Goal: Transaction & Acquisition: Subscribe to service/newsletter

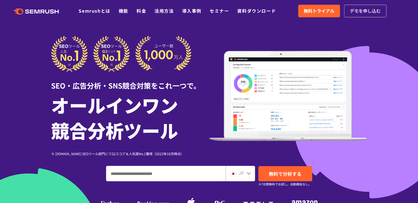
click at [362, 13] on span "デモを申し込む" at bounding box center [364, 10] width 31 height 7
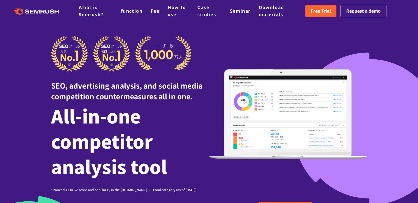
click at [238, 51] on div "SEO, advertising analysis, and social media competition countermeasures all in …" at bounding box center [209, 114] width 316 height 156
click at [313, 8] on font "Free Trial" at bounding box center [320, 10] width 20 height 7
click at [239, 55] on div "SEO, advertising analysis, and social media competition countermeasures all in …" at bounding box center [209, 114] width 316 height 156
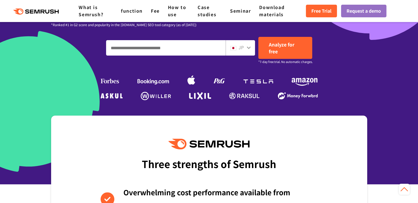
scroll to position [110, 0]
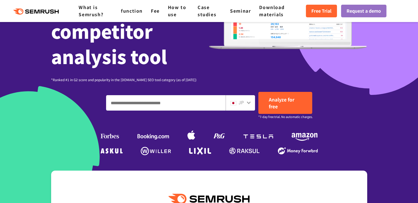
click at [250, 104] on icon at bounding box center [248, 102] width 4 height 4
click at [247, 102] on icon at bounding box center [248, 102] width 4 height 2
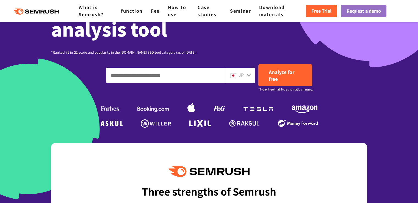
click at [248, 72] on div at bounding box center [248, 74] width 4 height 7
click at [247, 73] on icon at bounding box center [248, 75] width 4 height 4
click at [249, 75] on icon at bounding box center [248, 75] width 4 height 2
click at [231, 75] on img at bounding box center [233, 75] width 6 height 4
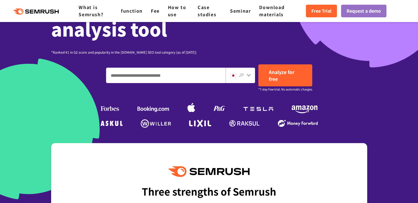
click at [240, 75] on font "JP" at bounding box center [240, 74] width 5 height 7
click at [246, 73] on div "JP" at bounding box center [239, 74] width 18 height 7
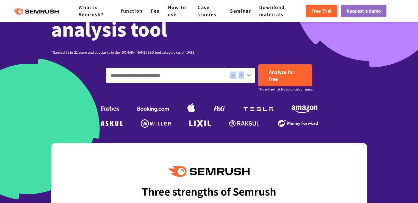
drag, startPoint x: 254, startPoint y: 75, endPoint x: 250, endPoint y: 75, distance: 3.6
click at [250, 75] on div "JP" at bounding box center [239, 75] width 29 height 15
click at [250, 76] on icon at bounding box center [248, 75] width 4 height 4
click at [246, 72] on div "JP" at bounding box center [239, 74] width 18 height 7
click at [245, 74] on div "JP" at bounding box center [239, 74] width 18 height 7
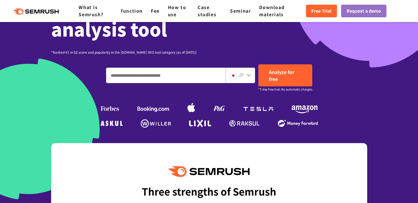
click at [245, 74] on div "JP" at bounding box center [239, 74] width 18 height 7
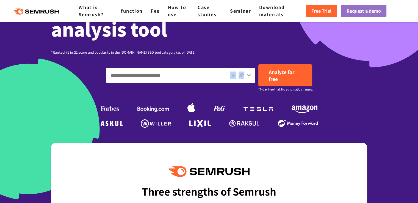
click at [245, 74] on div "JP" at bounding box center [239, 74] width 18 height 7
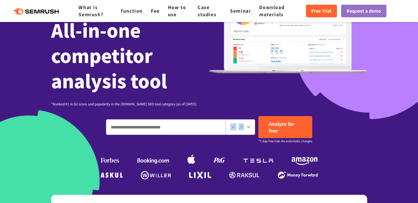
scroll to position [82, 0]
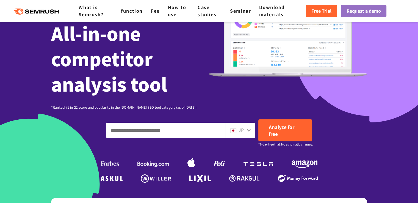
click at [249, 107] on div "SEO, advertising analysis, and social media competition countermeasures all in …" at bounding box center [209, 31] width 316 height 156
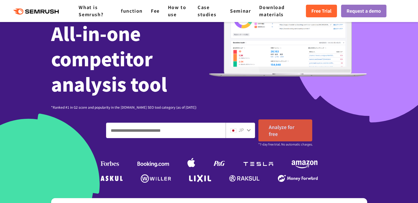
click at [279, 129] on font "Analyze for free" at bounding box center [281, 130] width 26 height 14
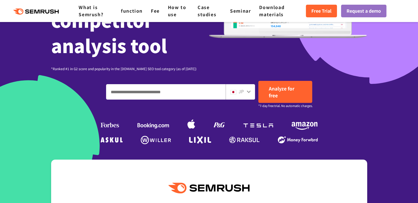
scroll to position [137, 0]
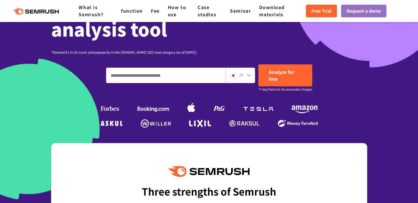
click at [249, 73] on icon at bounding box center [248, 75] width 4 height 4
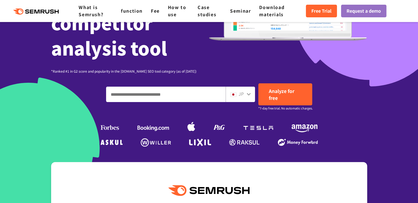
scroll to position [110, 0]
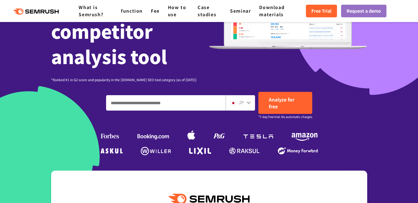
click at [248, 104] on icon at bounding box center [248, 102] width 4 height 4
click at [248, 103] on icon at bounding box center [248, 102] width 4 height 4
click at [248, 103] on icon at bounding box center [248, 102] width 4 height 2
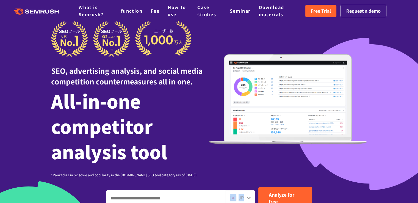
scroll to position [0, 0]
